Goal: Task Accomplishment & Management: Manage account settings

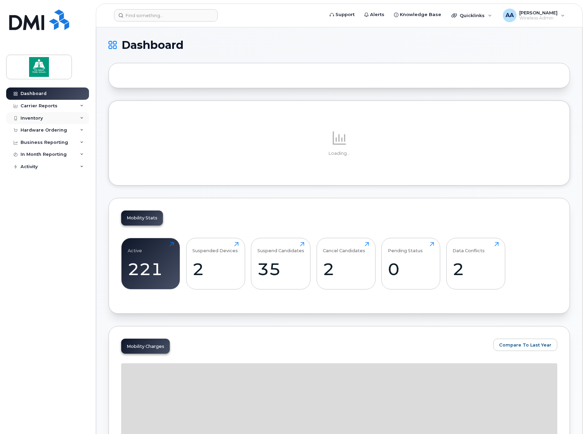
click at [83, 119] on div "Inventory" at bounding box center [47, 118] width 83 height 12
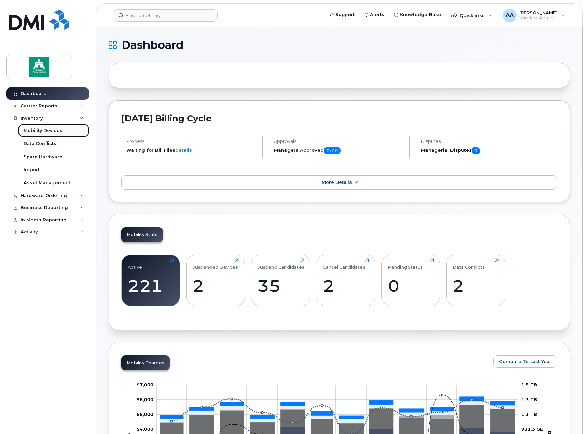
click at [52, 132] on div "Mobility Devices" at bounding box center [43, 131] width 39 height 6
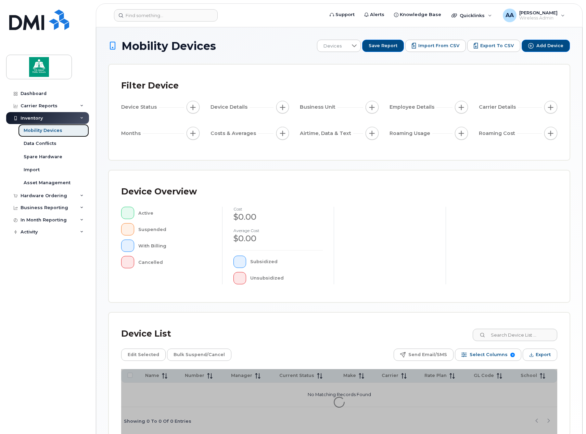
scroll to position [36, 0]
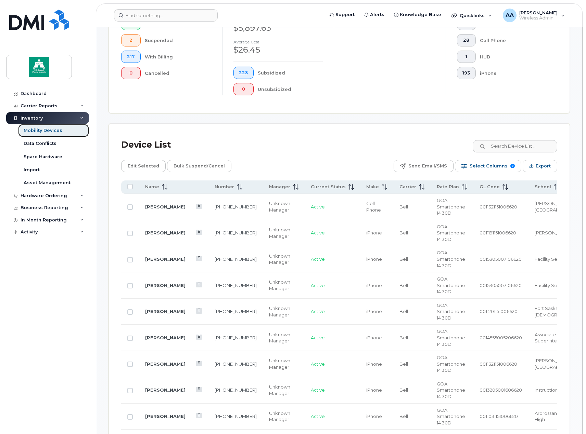
scroll to position [241, 0]
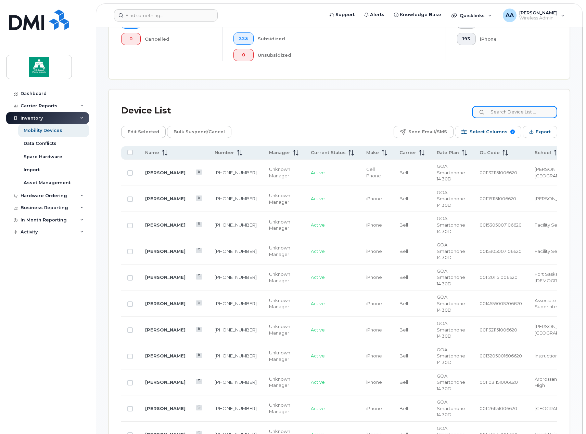
click at [508, 110] on input at bounding box center [514, 112] width 85 height 12
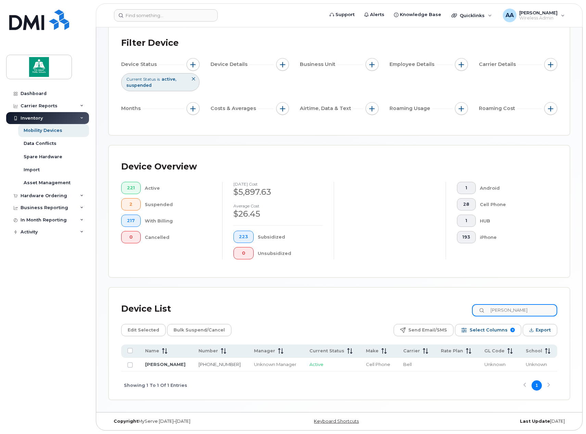
scroll to position [43, 0]
type input "kimberly"
click at [170, 364] on link "[PERSON_NAME]" at bounding box center [165, 364] width 40 height 5
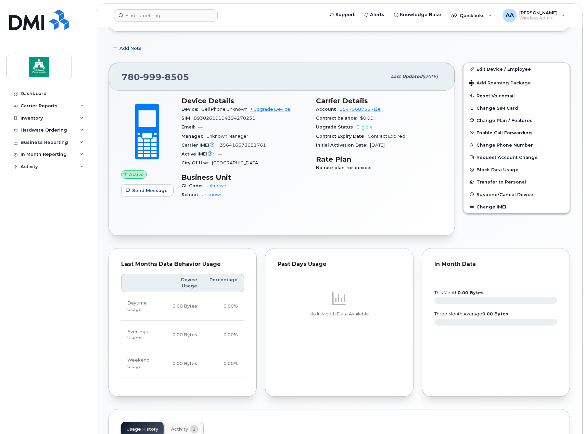
scroll to position [34, 0]
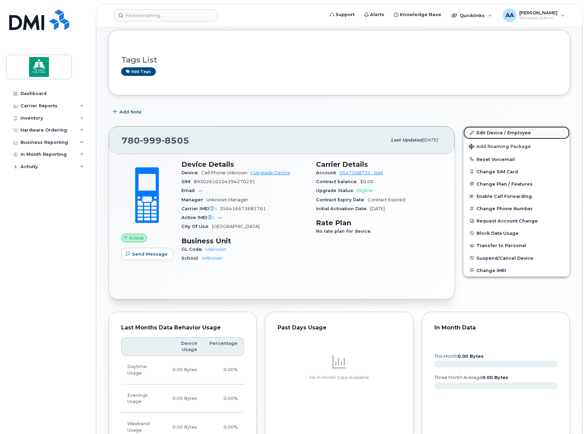
click at [495, 133] on link "Edit Device / Employee" at bounding box center [516, 133] width 106 height 12
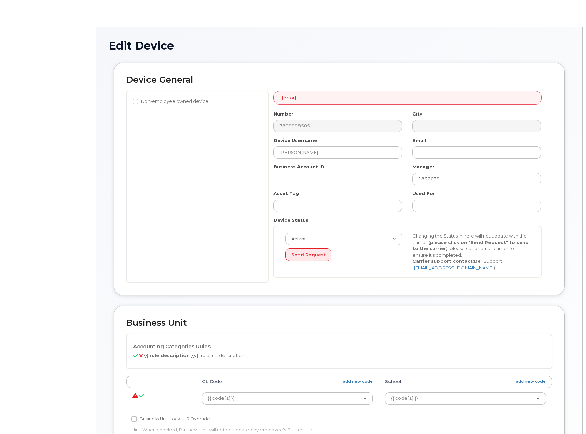
select select "10109119"
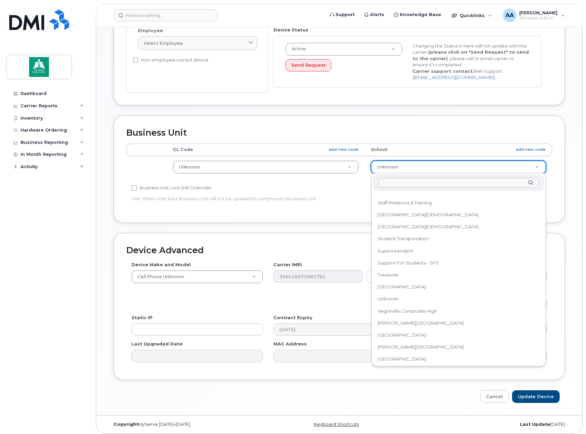
scroll to position [563, 0]
select select "10109201"
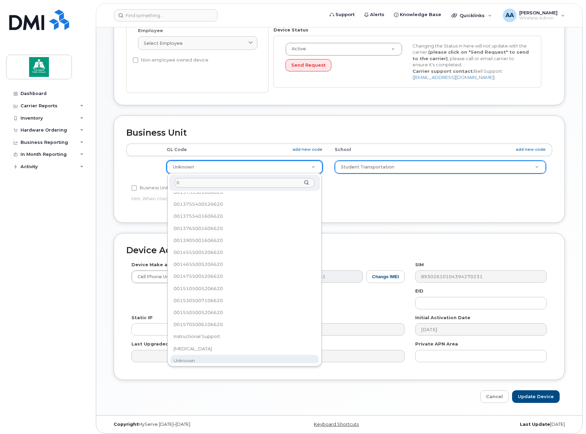
scroll to position [0, 0]
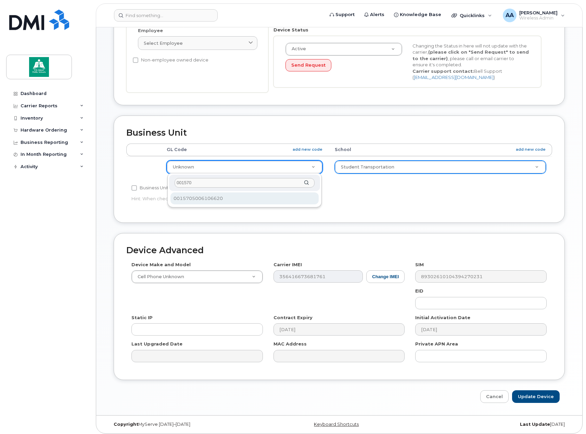
type input "001570"
select select "10109139"
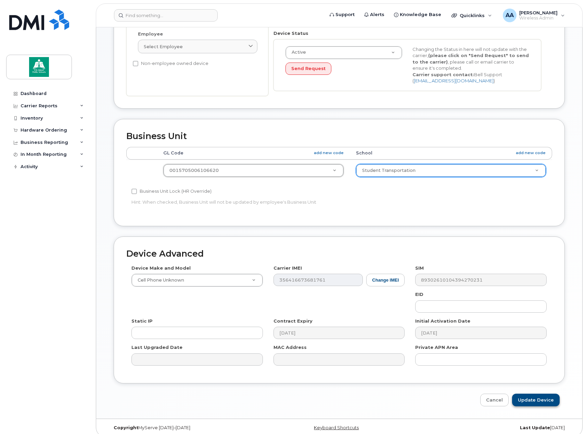
scroll to position [171, 0]
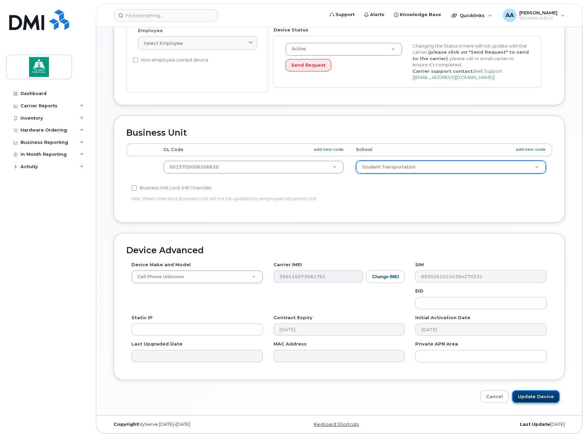
click at [533, 399] on input "Update Device" at bounding box center [536, 397] width 48 height 13
type input "Saving..."
